Goal: Entertainment & Leisure: Consume media (video, audio)

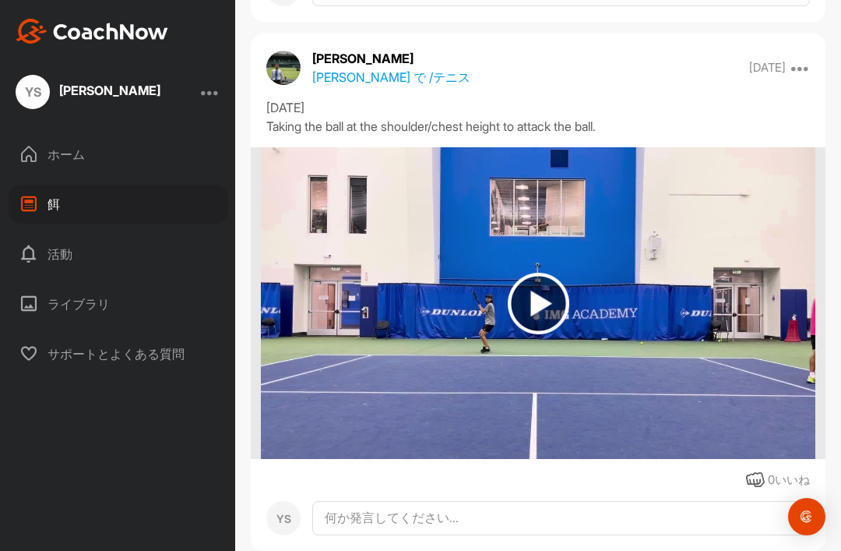
scroll to position [363, 0]
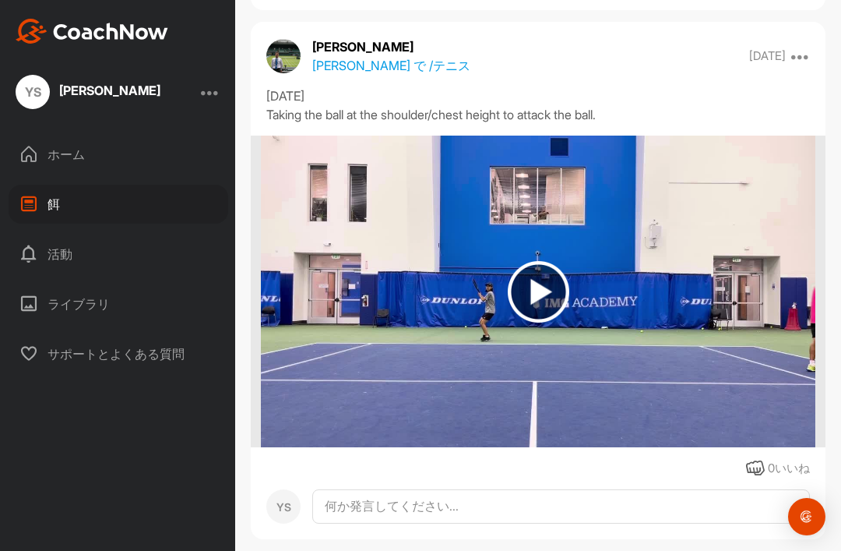
click at [535, 361] on img at bounding box center [538, 292] width 554 height 312
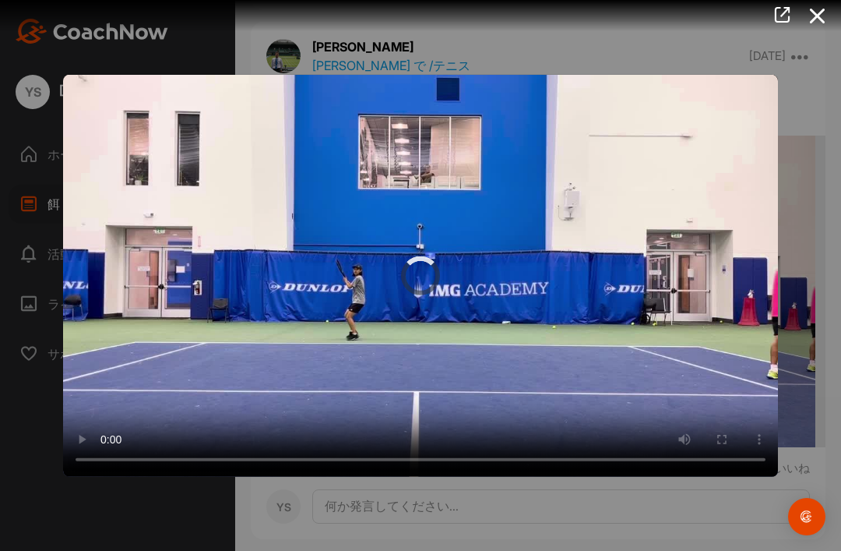
click at [414, 267] on video "Video Player" at bounding box center [420, 275] width 715 height 402
click at [428, 358] on video "Video Player" at bounding box center [420, 275] width 715 height 402
click at [697, 329] on video "Video Player" at bounding box center [420, 275] width 715 height 402
click at [695, 330] on video "Video Player" at bounding box center [420, 275] width 715 height 402
click at [810, 22] on icon at bounding box center [818, 16] width 36 height 29
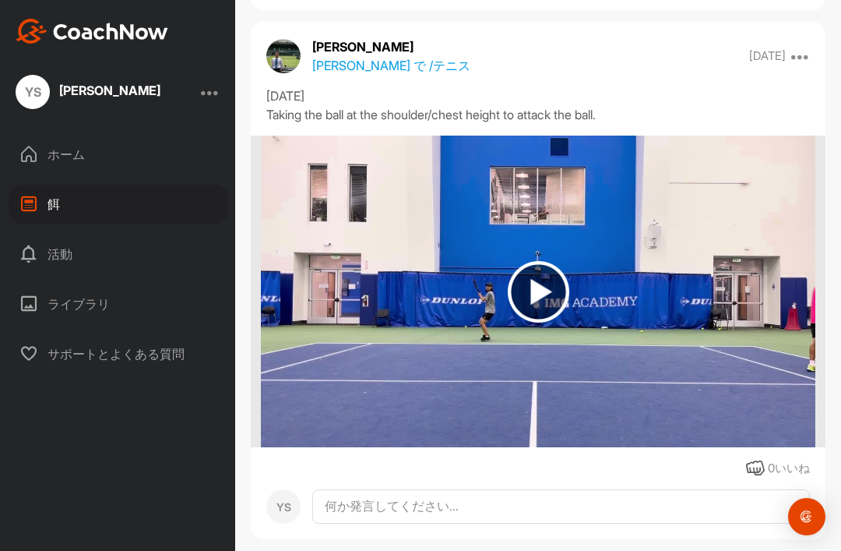
click at [540, 323] on img at bounding box center [539, 292] width 62 height 62
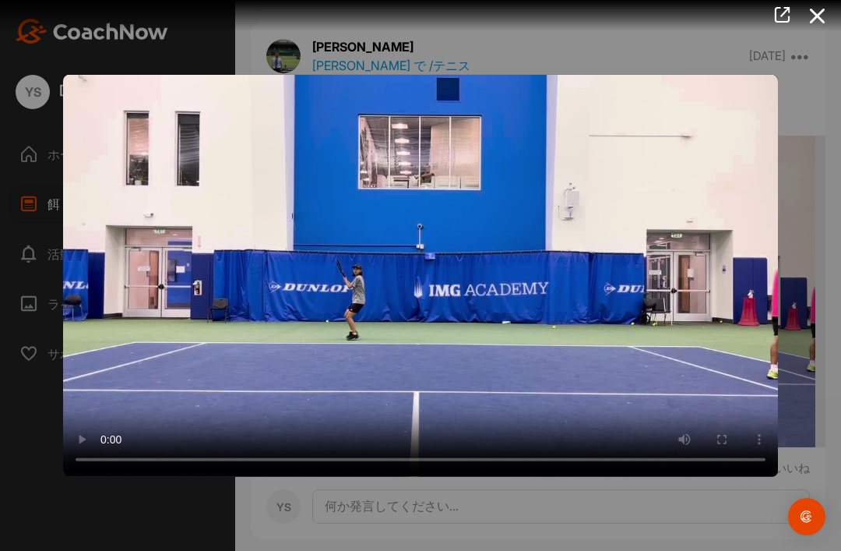
click at [411, 322] on video "Video Player" at bounding box center [420, 275] width 715 height 402
click at [404, 311] on video "Video Player" at bounding box center [420, 275] width 715 height 402
click at [393, 340] on video "Video Player" at bounding box center [420, 275] width 715 height 402
click at [426, 385] on video "Video Player" at bounding box center [420, 275] width 715 height 402
click at [446, 383] on video "Video Player" at bounding box center [420, 275] width 715 height 402
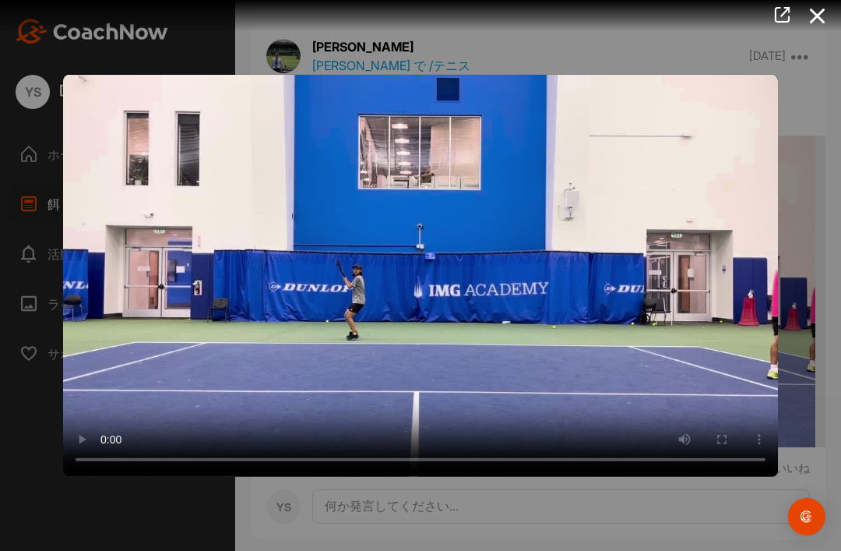
click at [443, 404] on video "Video Player" at bounding box center [420, 275] width 715 height 402
click at [454, 395] on video "Video Player" at bounding box center [420, 275] width 715 height 402
click at [811, 35] on div at bounding box center [420, 275] width 841 height 551
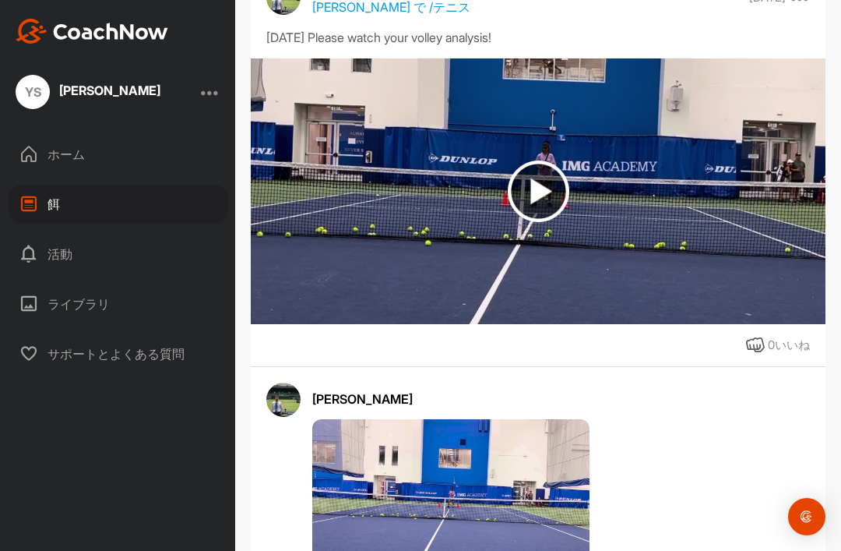
scroll to position [956, 0]
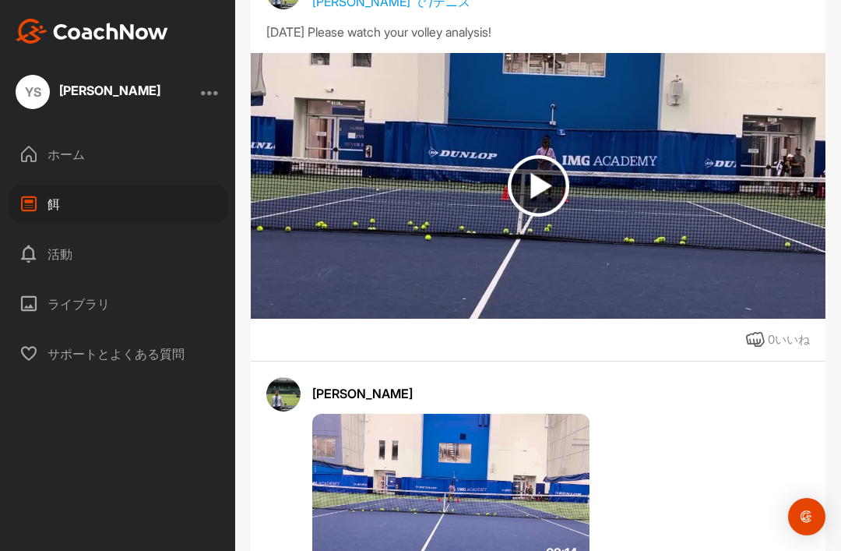
click at [541, 202] on img at bounding box center [539, 186] width 62 height 62
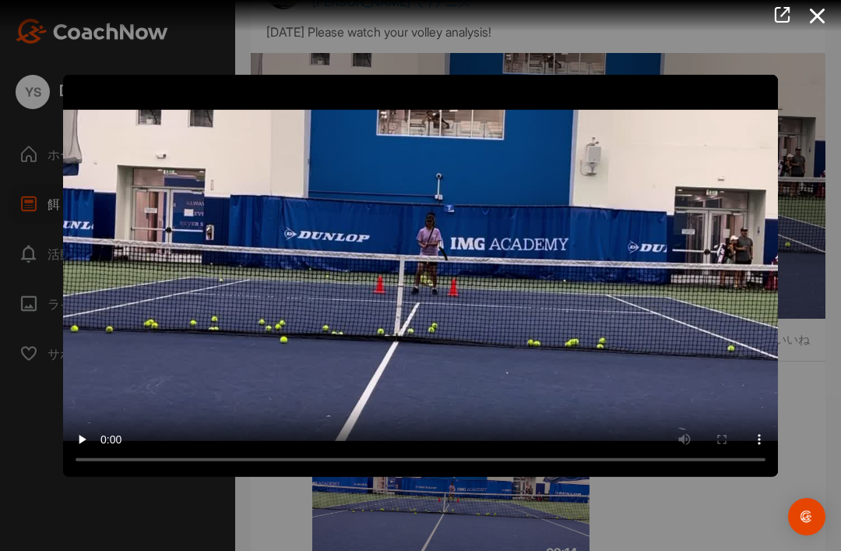
click at [422, 273] on video "Video Player" at bounding box center [420, 275] width 715 height 402
click at [413, 294] on video "Video Player" at bounding box center [420, 275] width 715 height 402
click at [353, 361] on video "Video Player" at bounding box center [420, 275] width 715 height 402
click at [332, 348] on video "Video Player" at bounding box center [420, 275] width 715 height 402
click at [322, 355] on video "Video Player" at bounding box center [420, 275] width 715 height 402
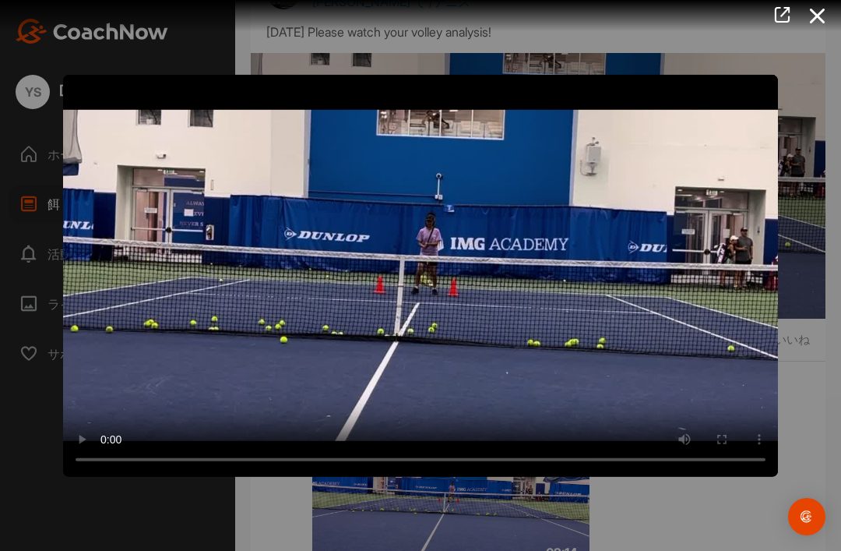
click at [119, 136] on video "Video Player" at bounding box center [420, 275] width 715 height 402
click at [816, 16] on icon at bounding box center [818, 16] width 36 height 29
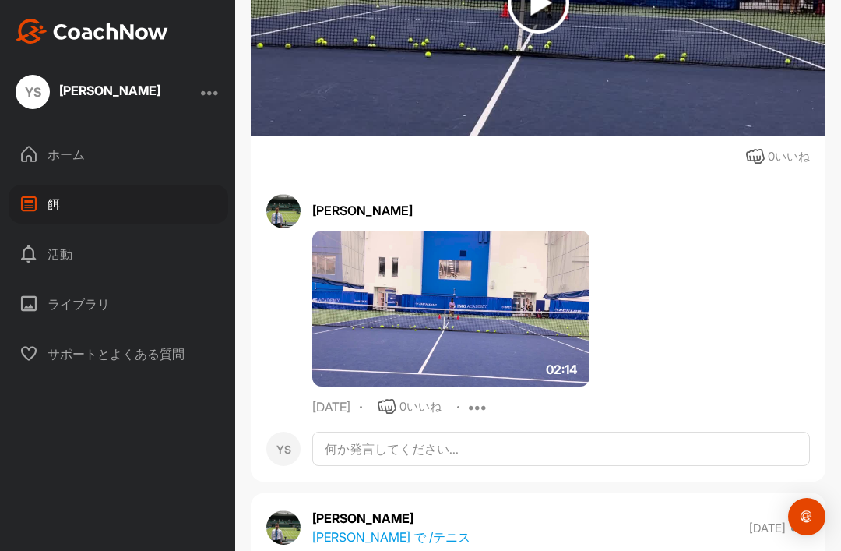
scroll to position [1142, 0]
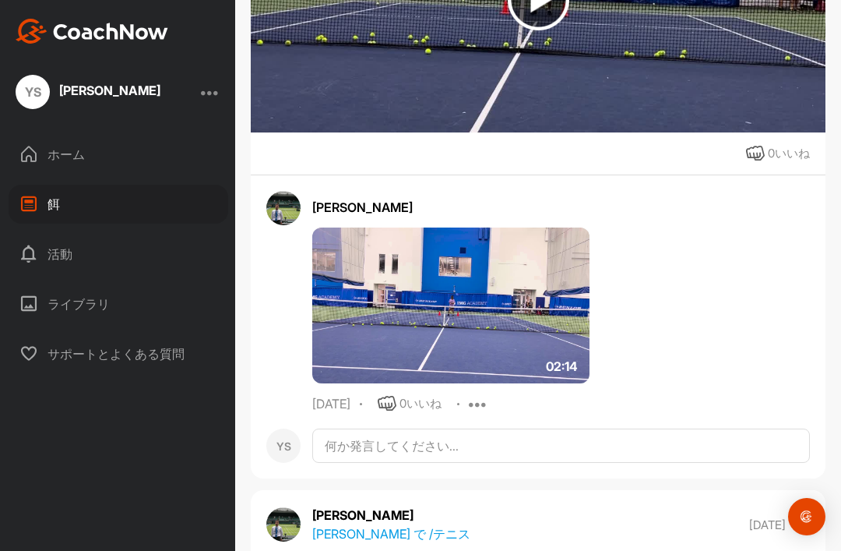
click at [513, 380] on img at bounding box center [450, 305] width 277 height 156
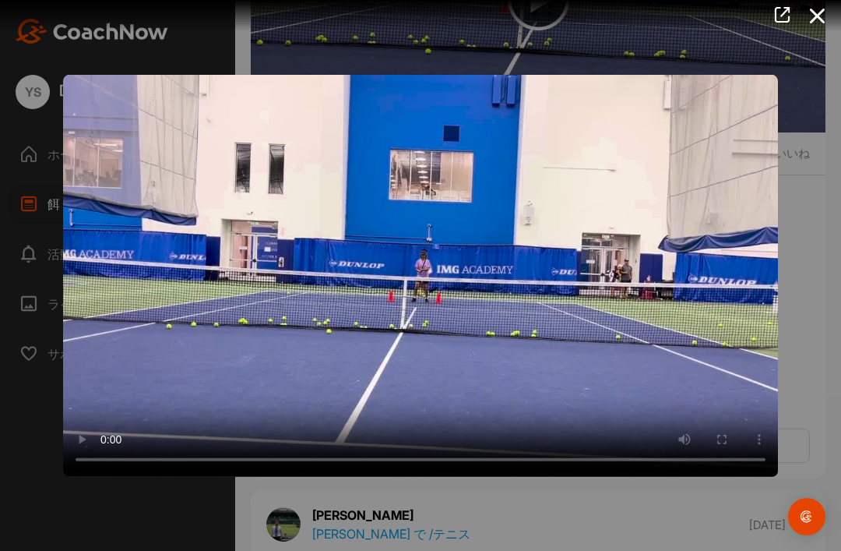
click at [415, 278] on video "Video Player" at bounding box center [420, 275] width 715 height 402
click at [369, 382] on video "Video Player" at bounding box center [420, 275] width 715 height 402
click at [351, 384] on video "Video Player" at bounding box center [420, 275] width 715 height 402
click at [360, 384] on video "Video Player" at bounding box center [420, 275] width 715 height 402
click at [360, 368] on video "Video Player" at bounding box center [420, 275] width 715 height 402
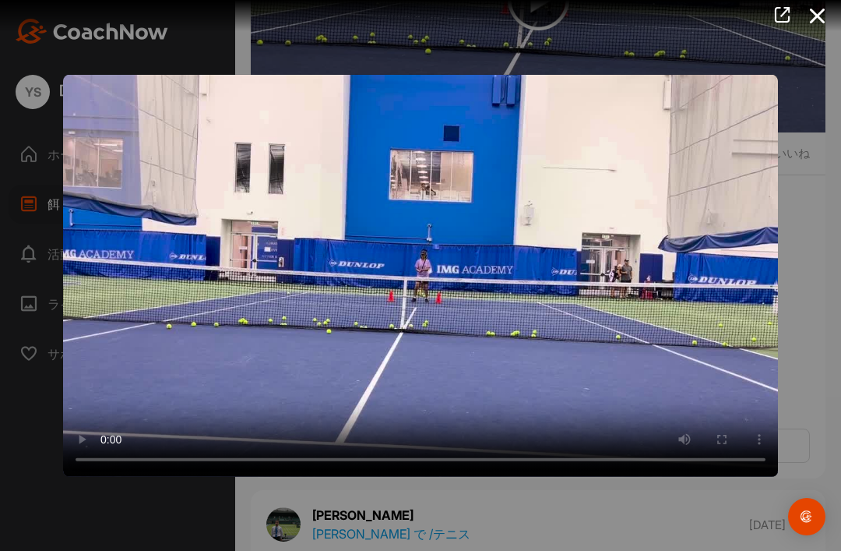
click at [344, 383] on video "Video Player" at bounding box center [420, 275] width 715 height 402
click at [354, 347] on video "Video Player" at bounding box center [420, 275] width 715 height 402
click at [280, 358] on video "Video Player" at bounding box center [420, 275] width 715 height 402
click at [807, 30] on icon at bounding box center [818, 16] width 36 height 29
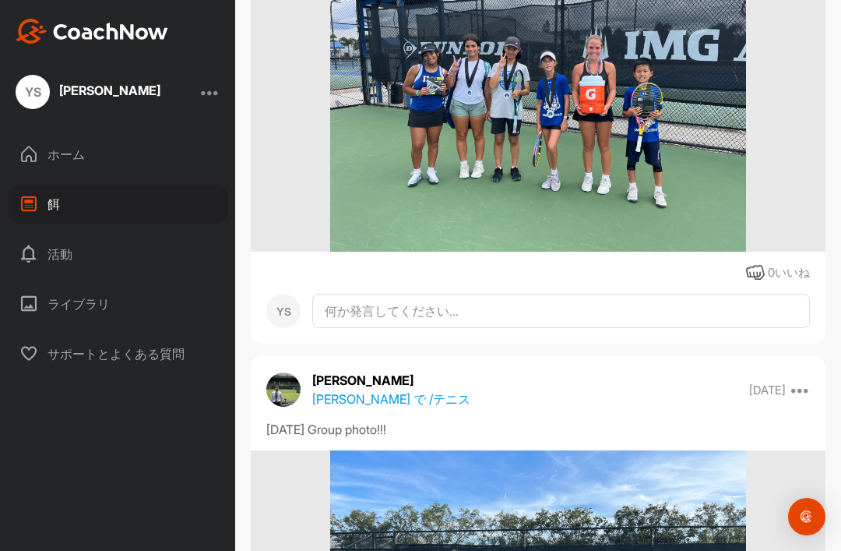
scroll to position [1587, 0]
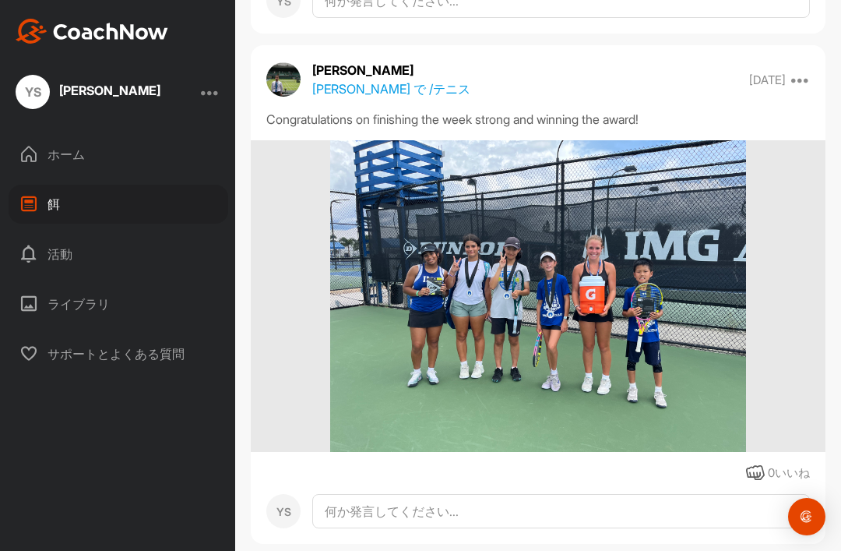
click at [667, 372] on img at bounding box center [537, 296] width 415 height 312
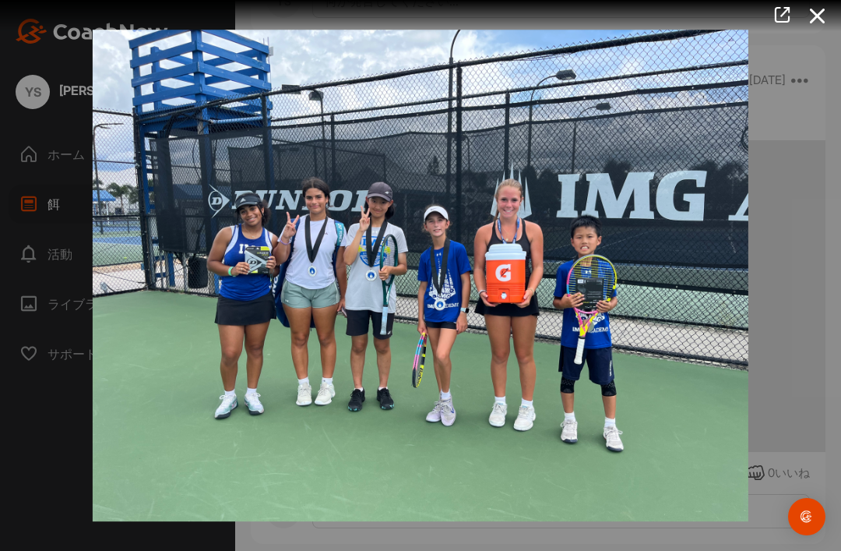
click at [809, 27] on icon at bounding box center [818, 16] width 36 height 29
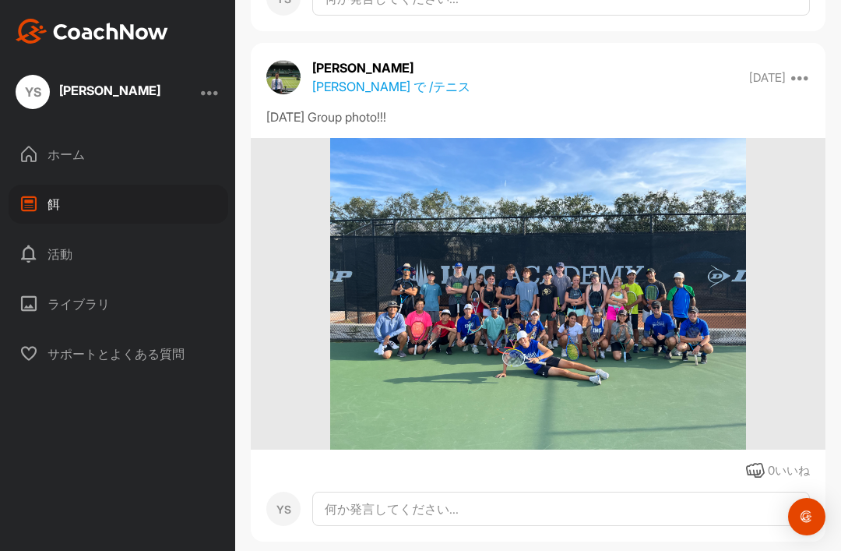
scroll to position [2098, 0]
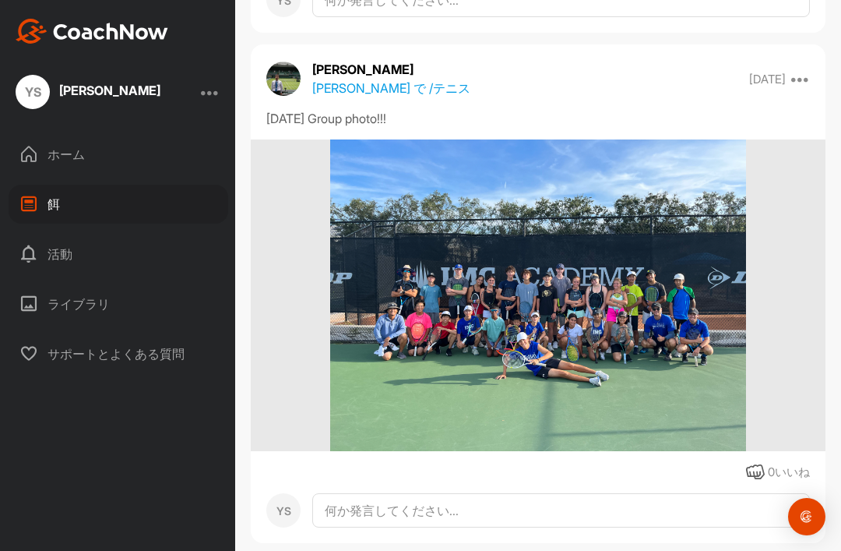
click at [689, 332] on img at bounding box center [537, 295] width 415 height 312
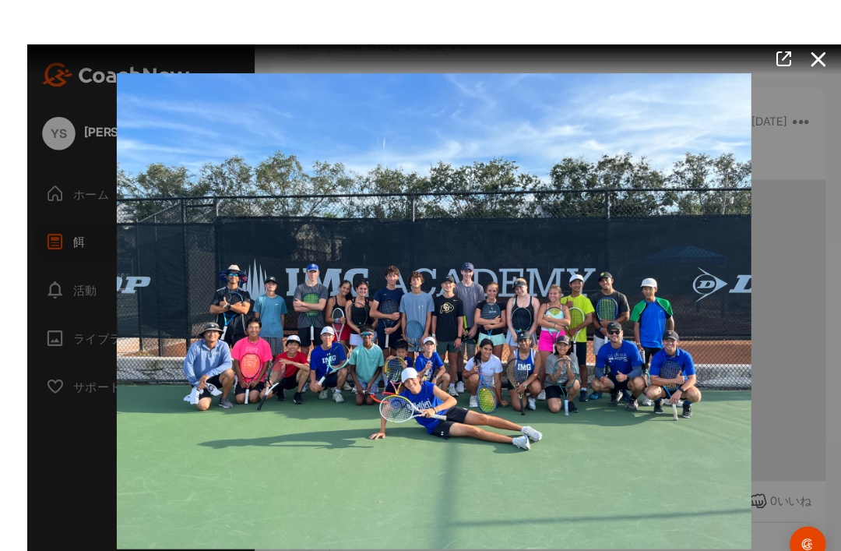
scroll to position [17, 0]
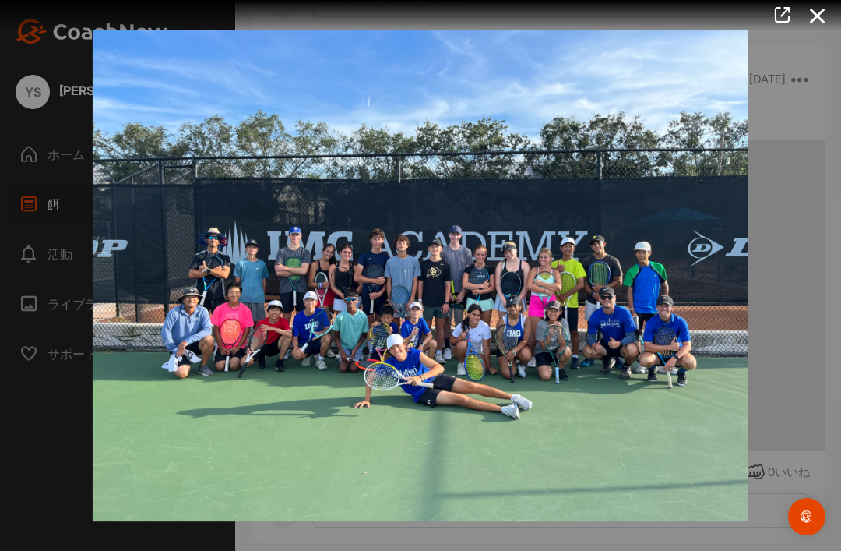
click at [816, 19] on icon at bounding box center [818, 16] width 36 height 29
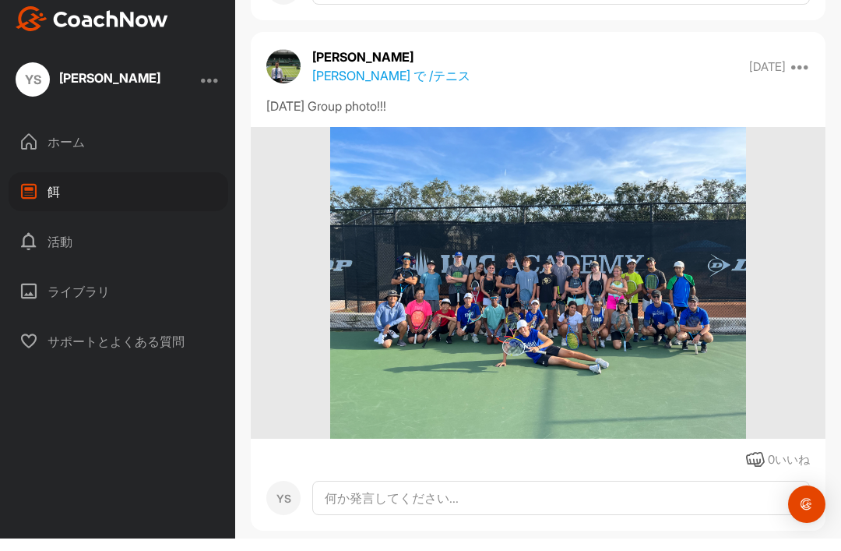
scroll to position [0, 0]
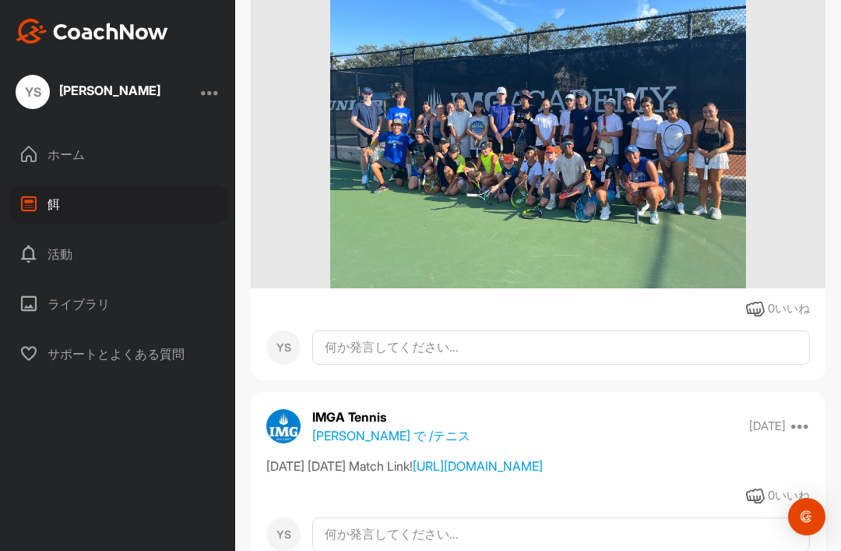
scroll to position [8318, 0]
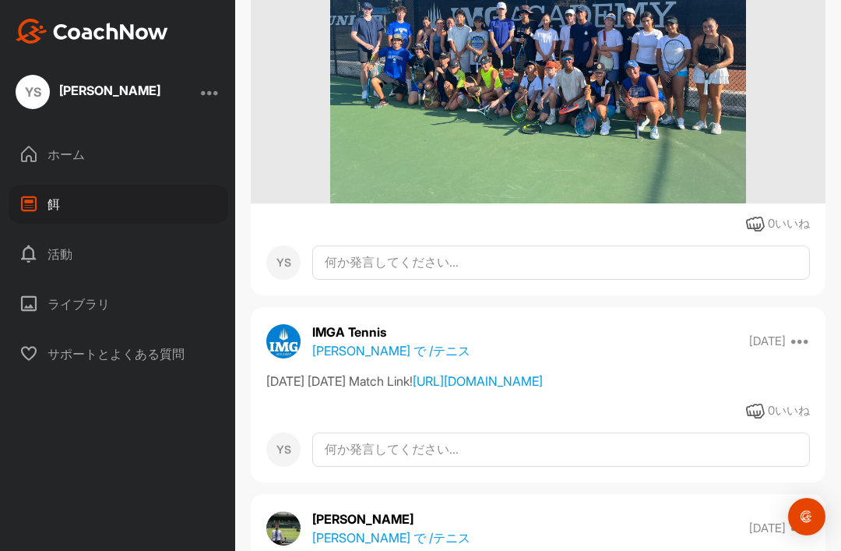
click at [406, 203] on img at bounding box center [537, 48] width 415 height 312
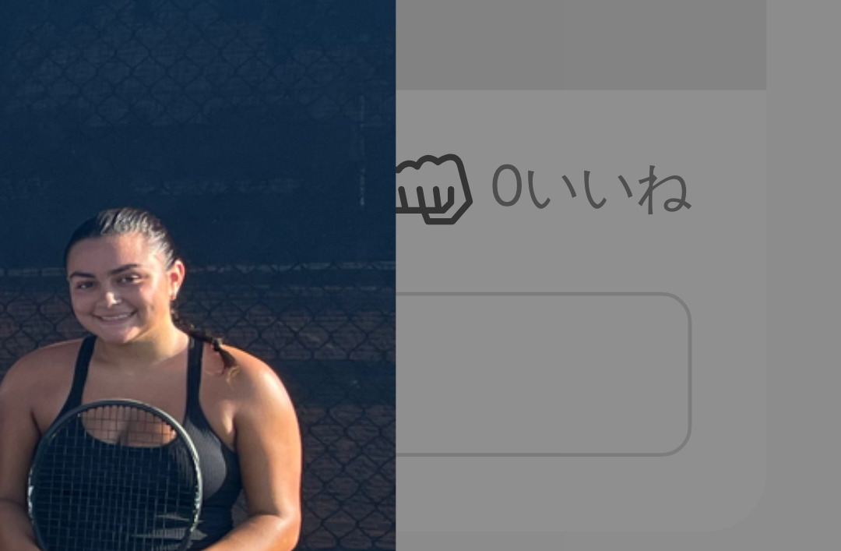
scroll to position [0, 0]
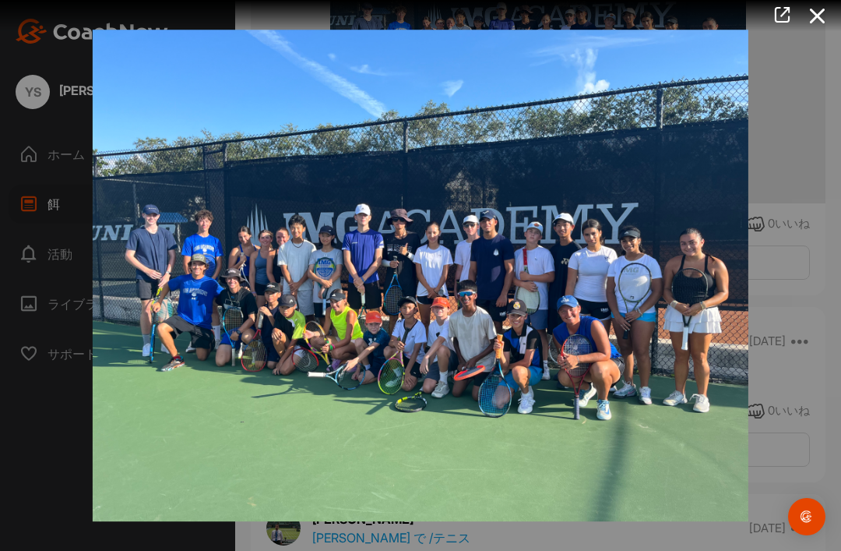
click at [809, 27] on icon at bounding box center [818, 16] width 36 height 29
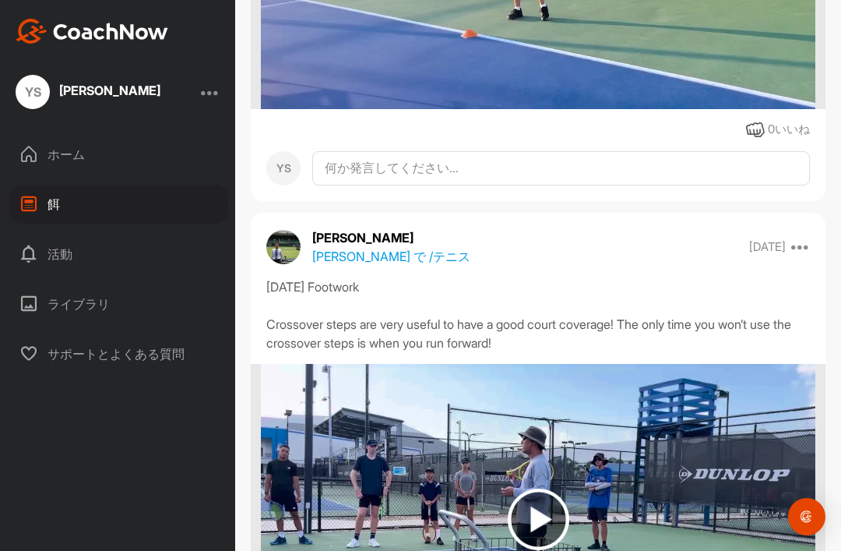
scroll to position [11240, 0]
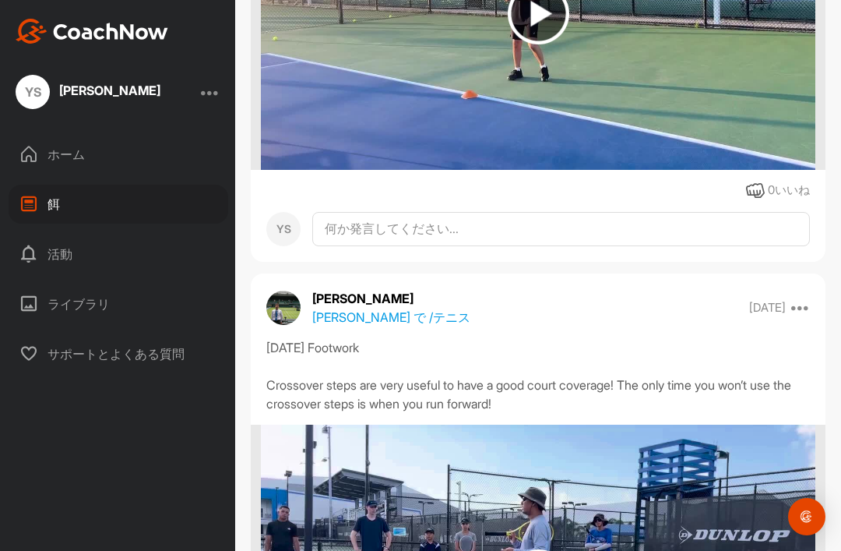
click at [443, 170] on img at bounding box center [538, 14] width 554 height 312
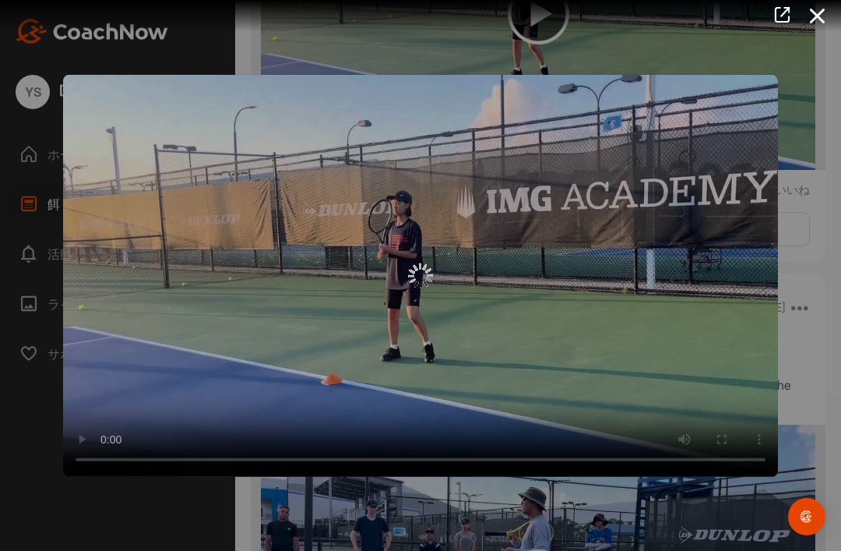
click at [382, 301] on div at bounding box center [420, 275] width 715 height 402
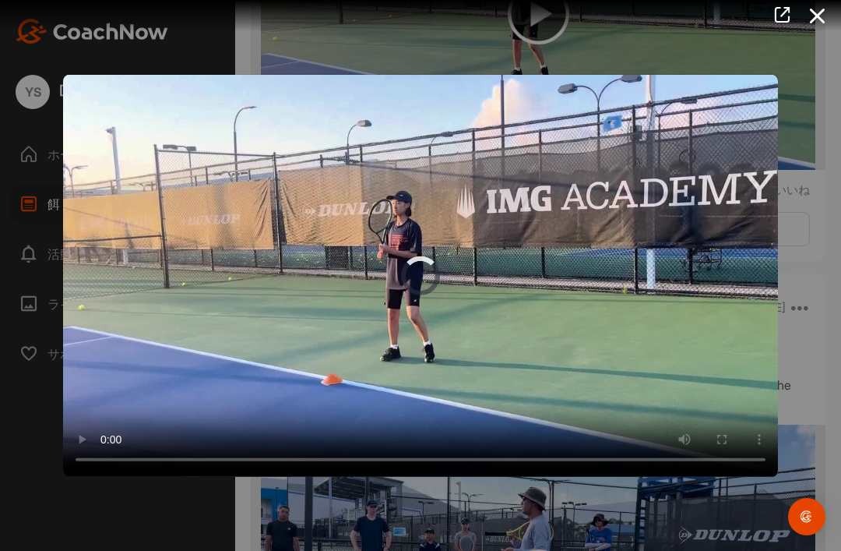
click at [368, 271] on video "Video Player" at bounding box center [420, 275] width 715 height 402
click at [426, 309] on video "Video Player" at bounding box center [420, 275] width 715 height 402
click at [400, 333] on video "Video Player" at bounding box center [420, 275] width 715 height 402
click at [133, 374] on video "Video Player" at bounding box center [420, 275] width 715 height 402
click at [422, 288] on video "Video Player" at bounding box center [420, 275] width 715 height 402
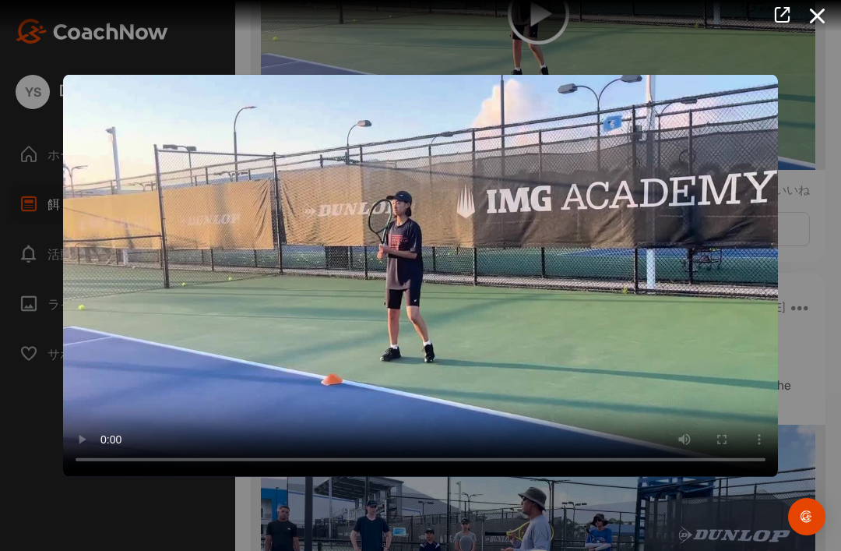
click at [424, 284] on video "Video Player" at bounding box center [420, 275] width 715 height 402
click at [443, 372] on video "Video Player" at bounding box center [420, 275] width 715 height 402
click at [458, 397] on video "Video Player" at bounding box center [420, 275] width 715 height 402
click at [572, 382] on video "Video Player" at bounding box center [420, 275] width 715 height 402
click at [94, 168] on video "Video Player" at bounding box center [420, 275] width 715 height 402
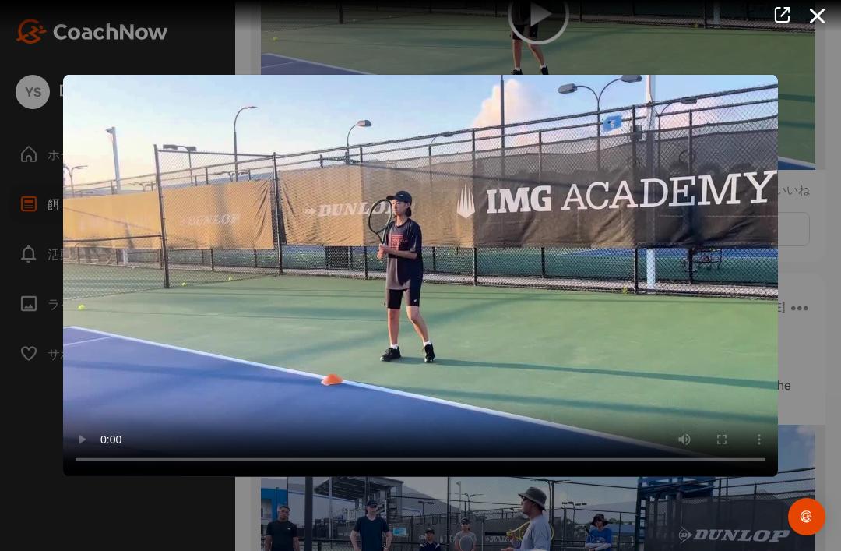
click at [135, 187] on video "Video Player" at bounding box center [420, 275] width 715 height 402
click at [804, 28] on icon at bounding box center [818, 16] width 36 height 29
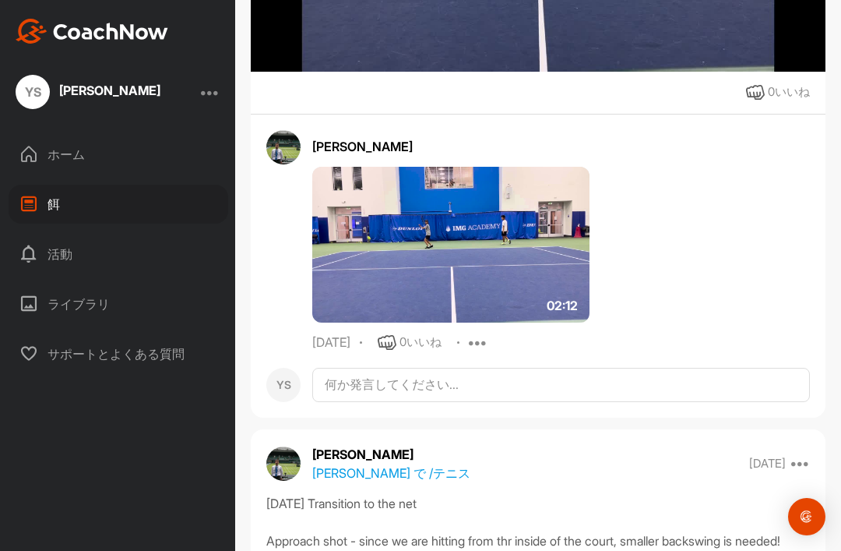
scroll to position [5969, 0]
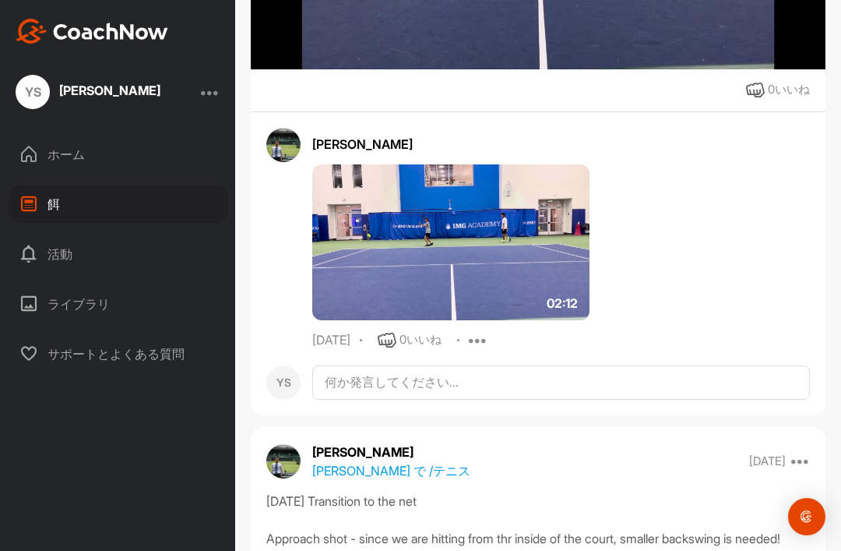
click at [388, 320] on img at bounding box center [450, 242] width 277 height 156
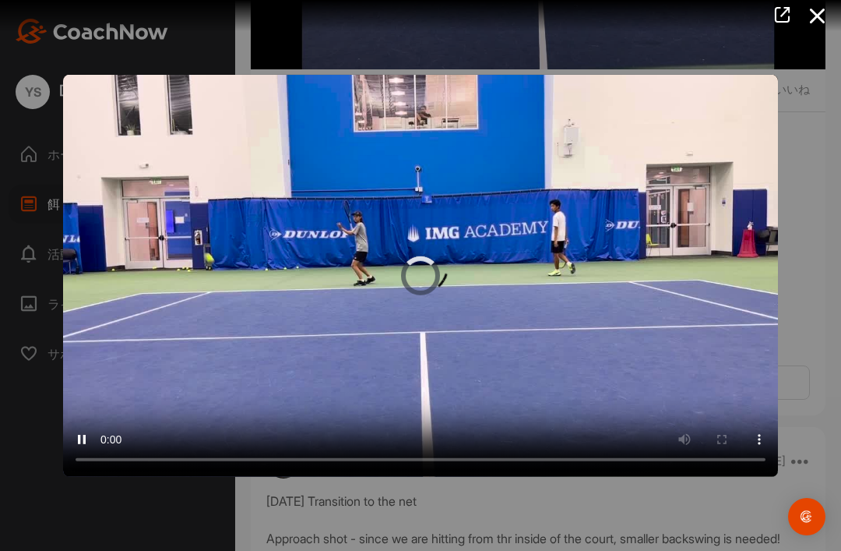
click at [410, 275] on video "Video Player" at bounding box center [420, 275] width 715 height 402
click at [200, 301] on video "Video Player" at bounding box center [420, 275] width 715 height 402
click at [832, 18] on icon at bounding box center [818, 16] width 36 height 29
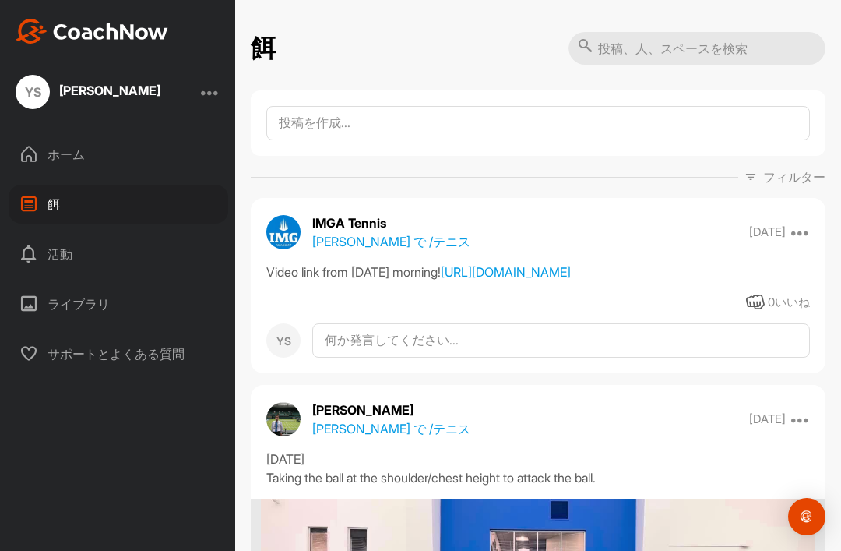
scroll to position [0, 0]
